Goal: Navigation & Orientation: Find specific page/section

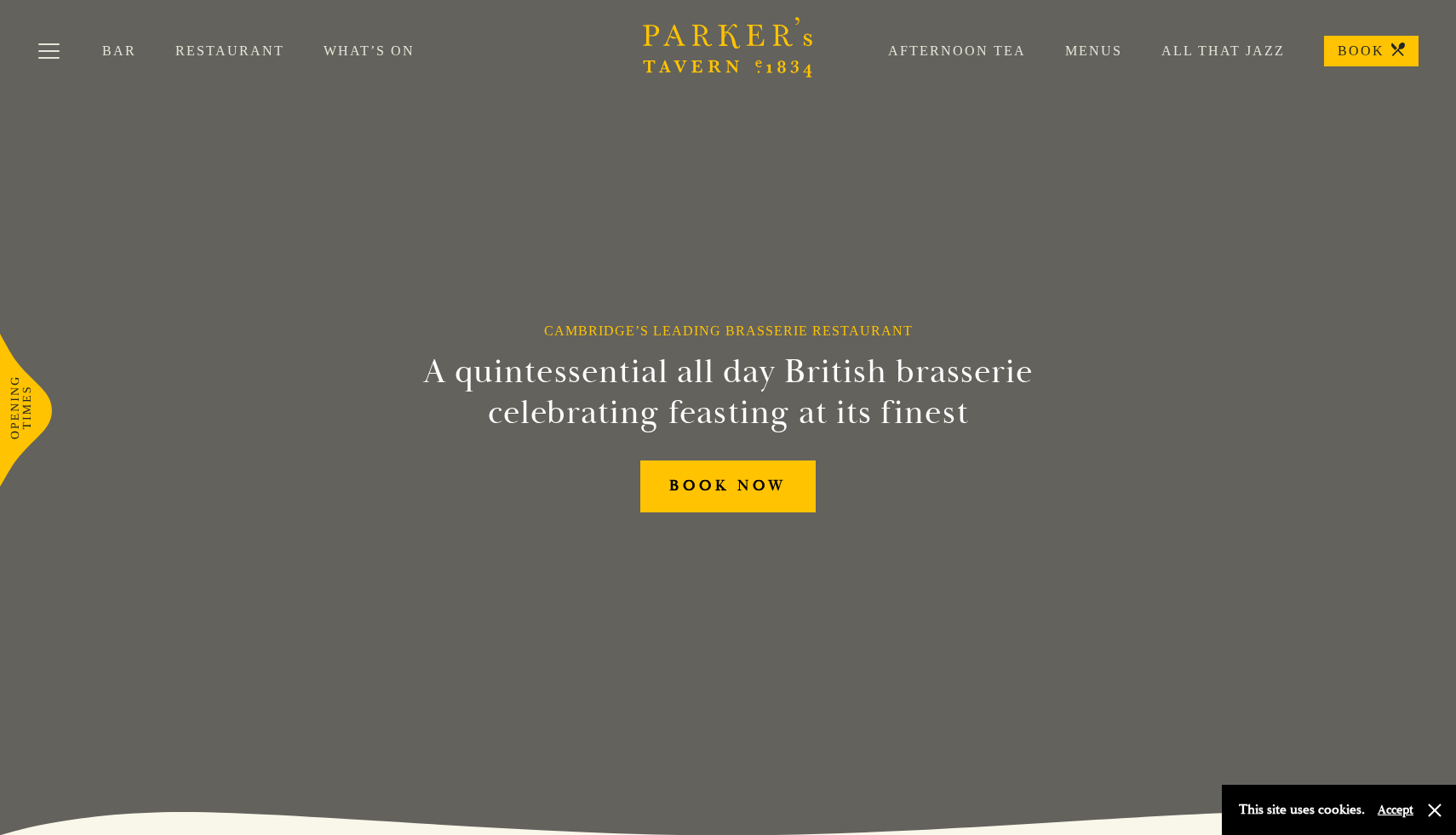
click at [1099, 54] on link "Menus" at bounding box center [1074, 51] width 97 height 17
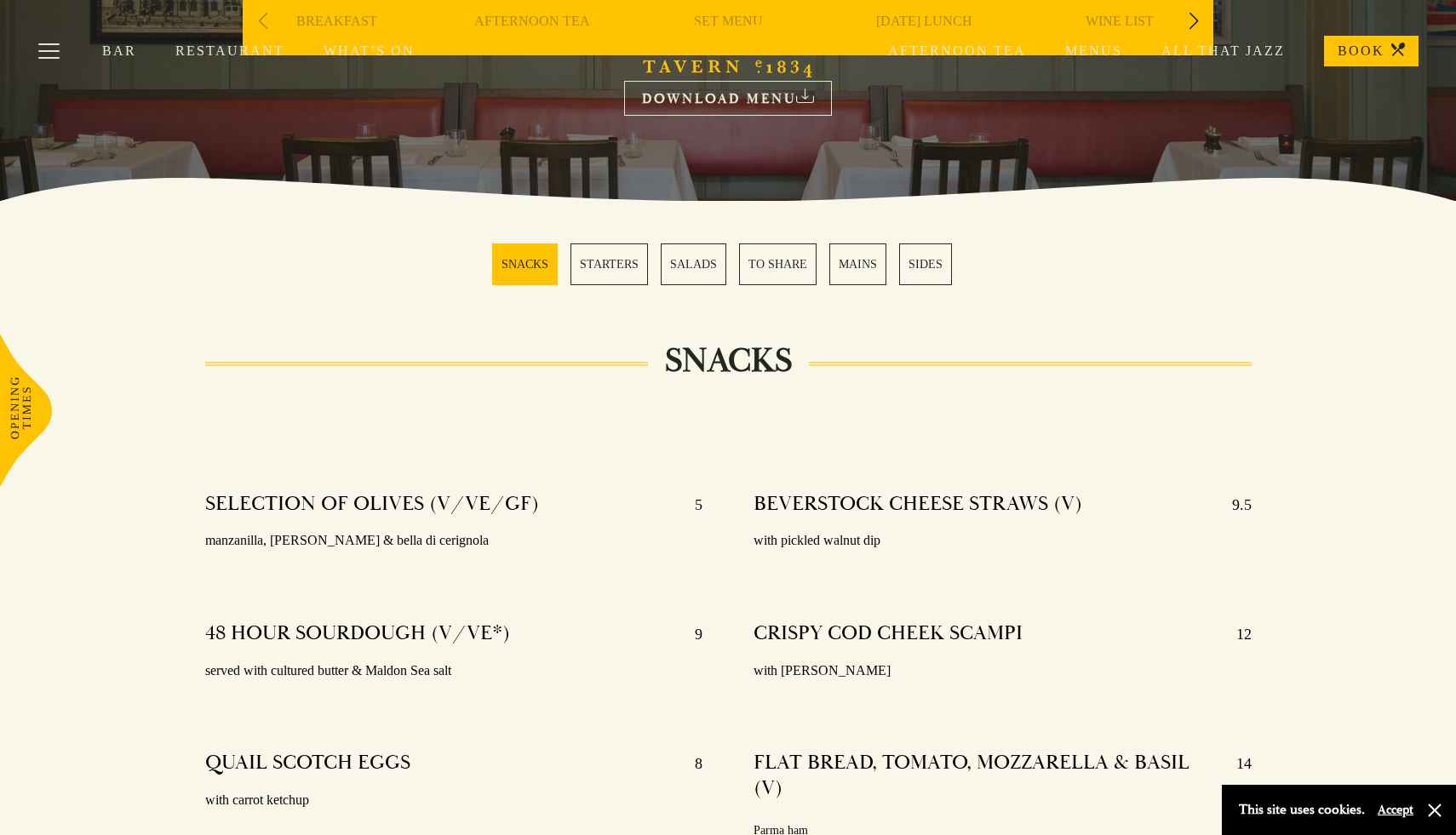
scroll to position [311, 0]
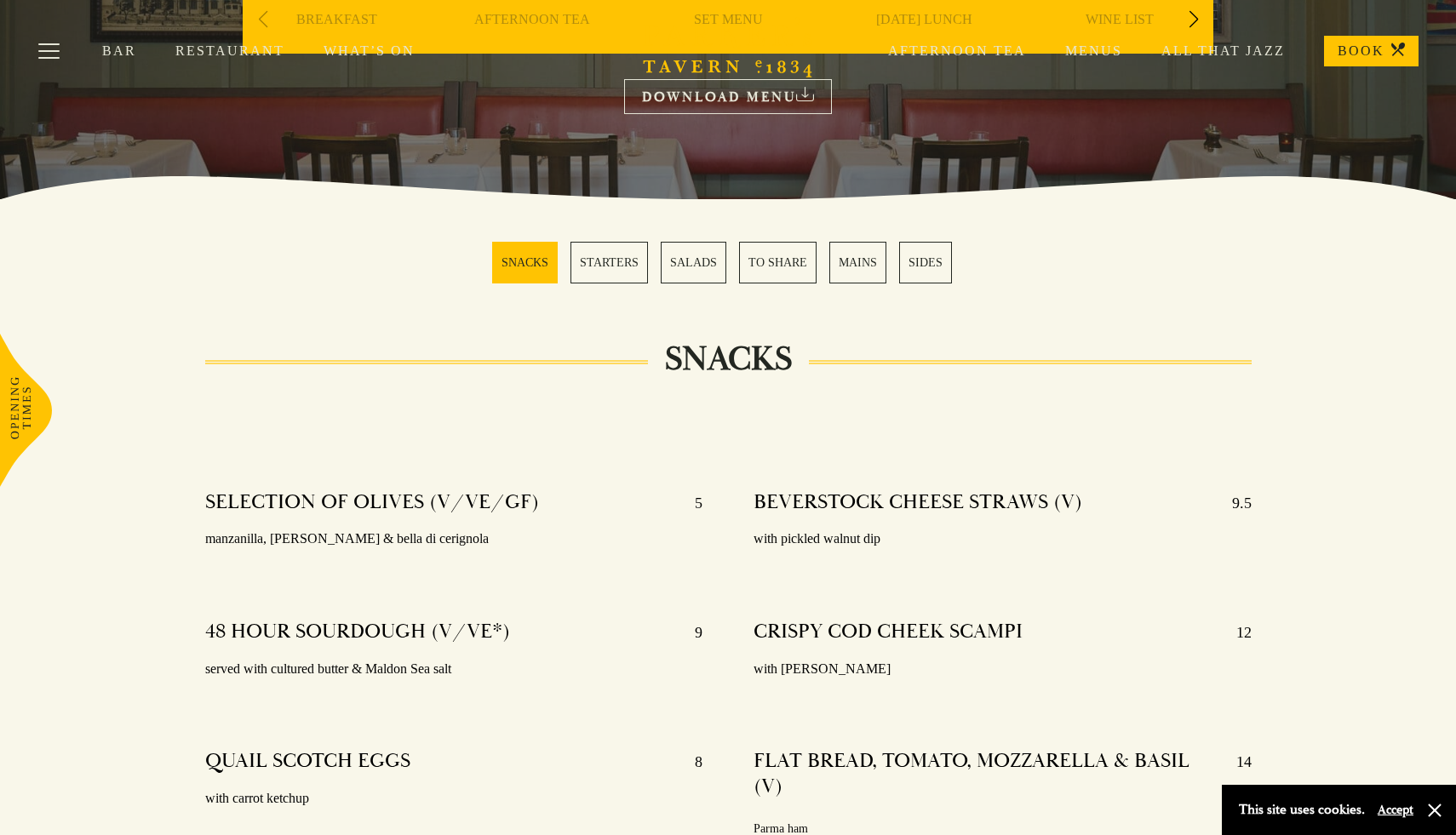
click at [845, 262] on link "MAINS" at bounding box center [858, 263] width 57 height 42
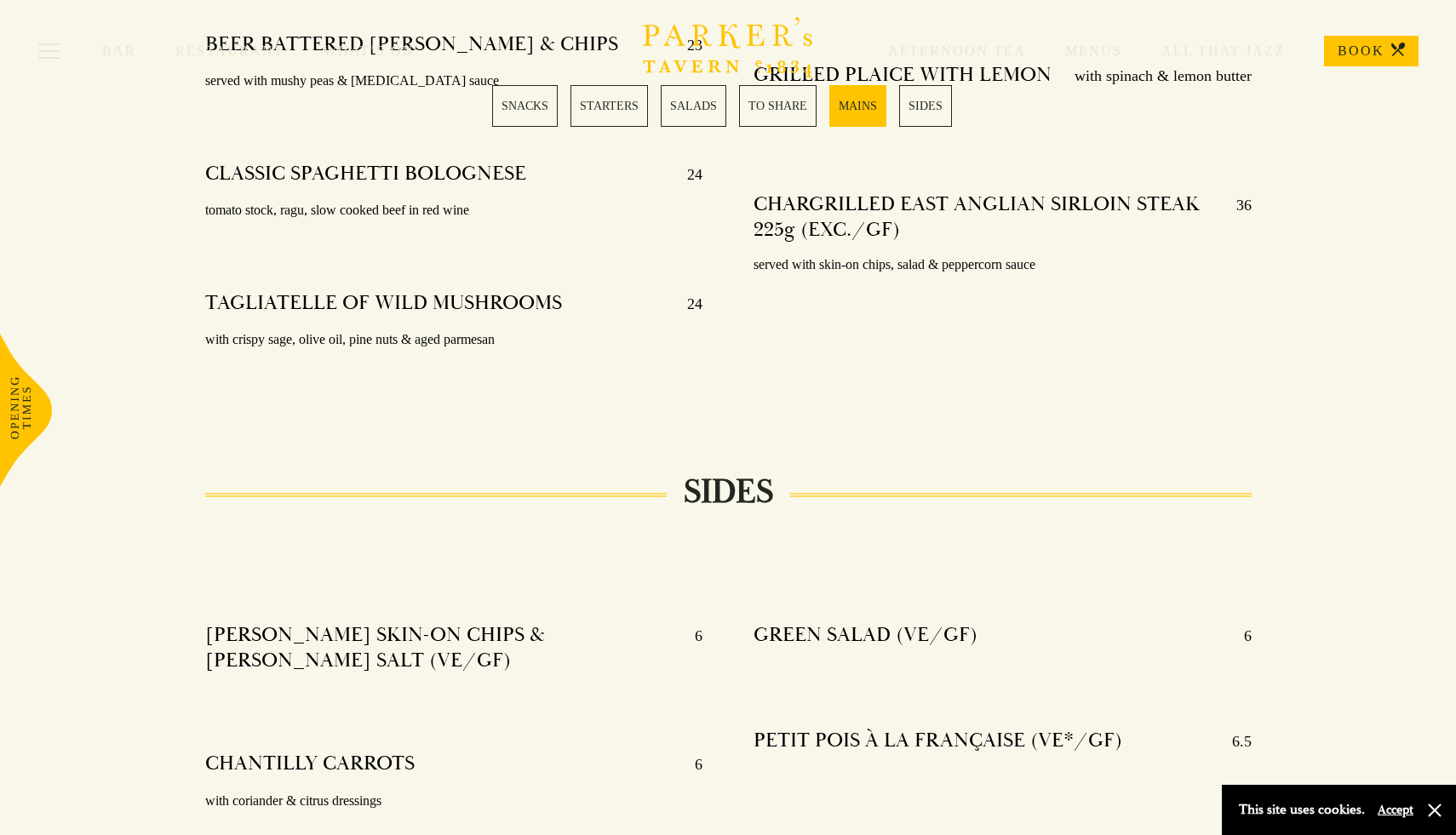
scroll to position [3696, 0]
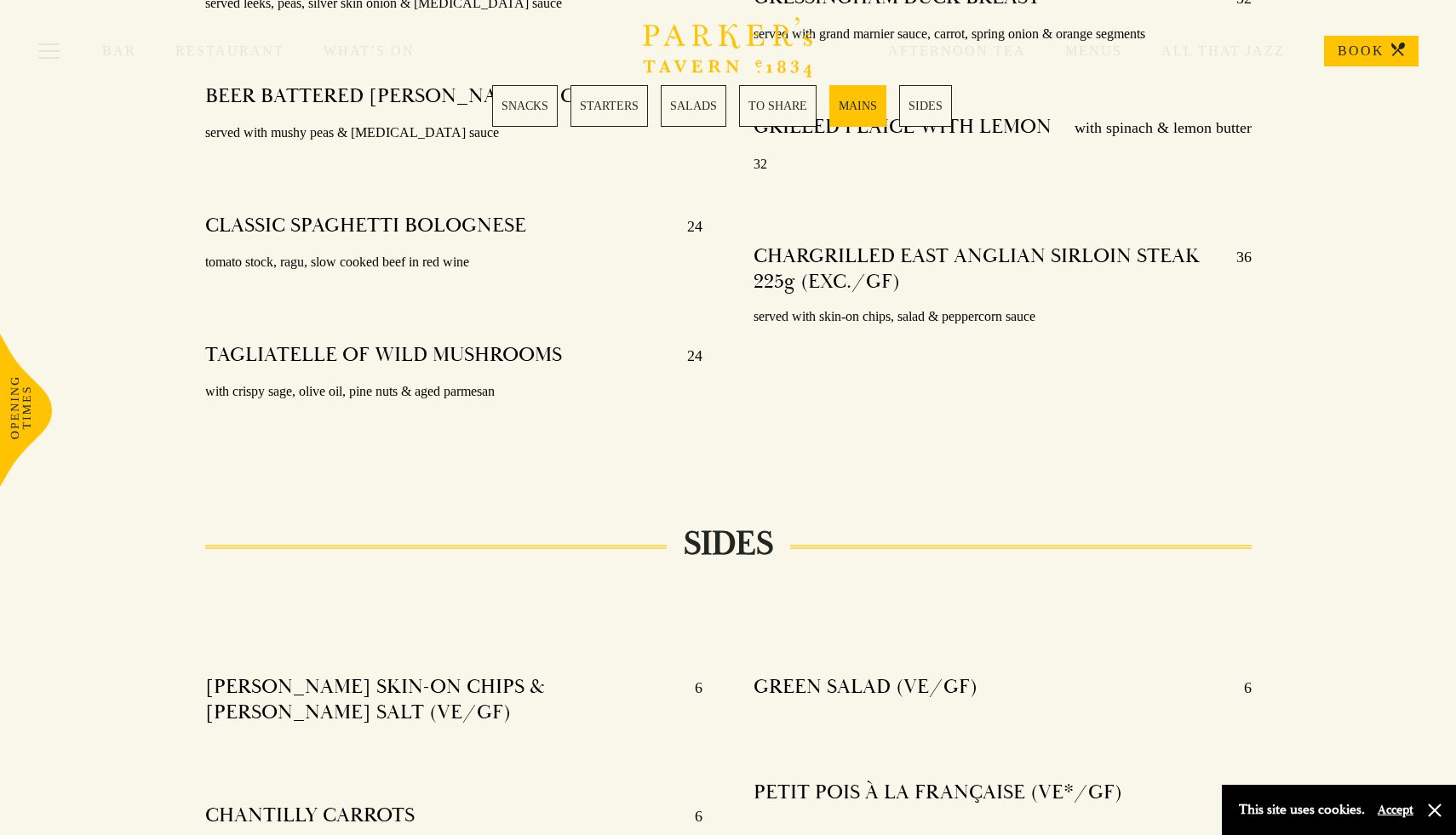
click at [783, 126] on section "SNACKS STARTERS SALADS TO SHARE MAINS SIDES" at bounding box center [728, 106] width 1456 height 127
click at [783, 111] on link "TO SHARE" at bounding box center [778, 106] width 77 height 42
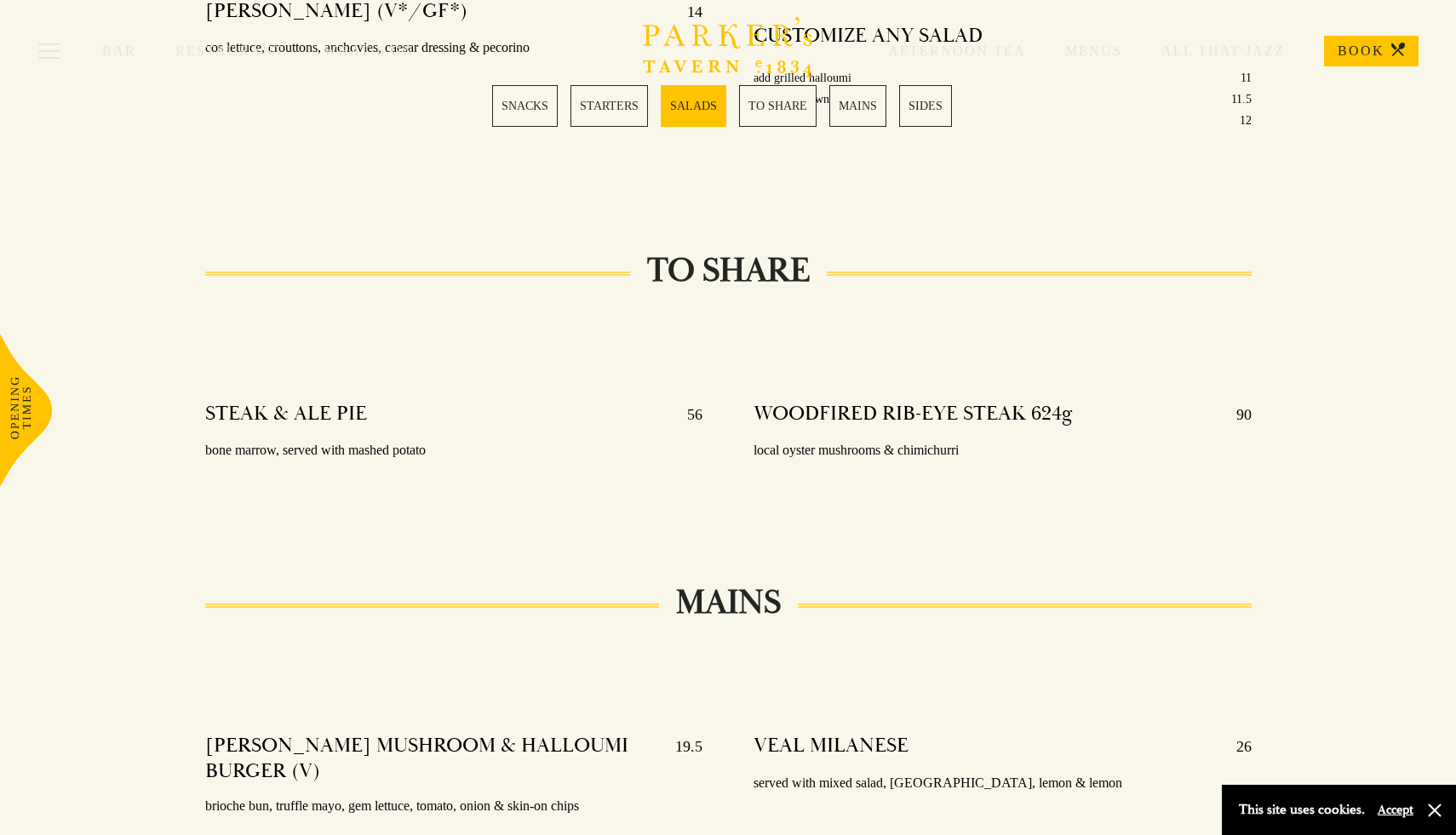
scroll to position [2415, 0]
